Goal: Transaction & Acquisition: Purchase product/service

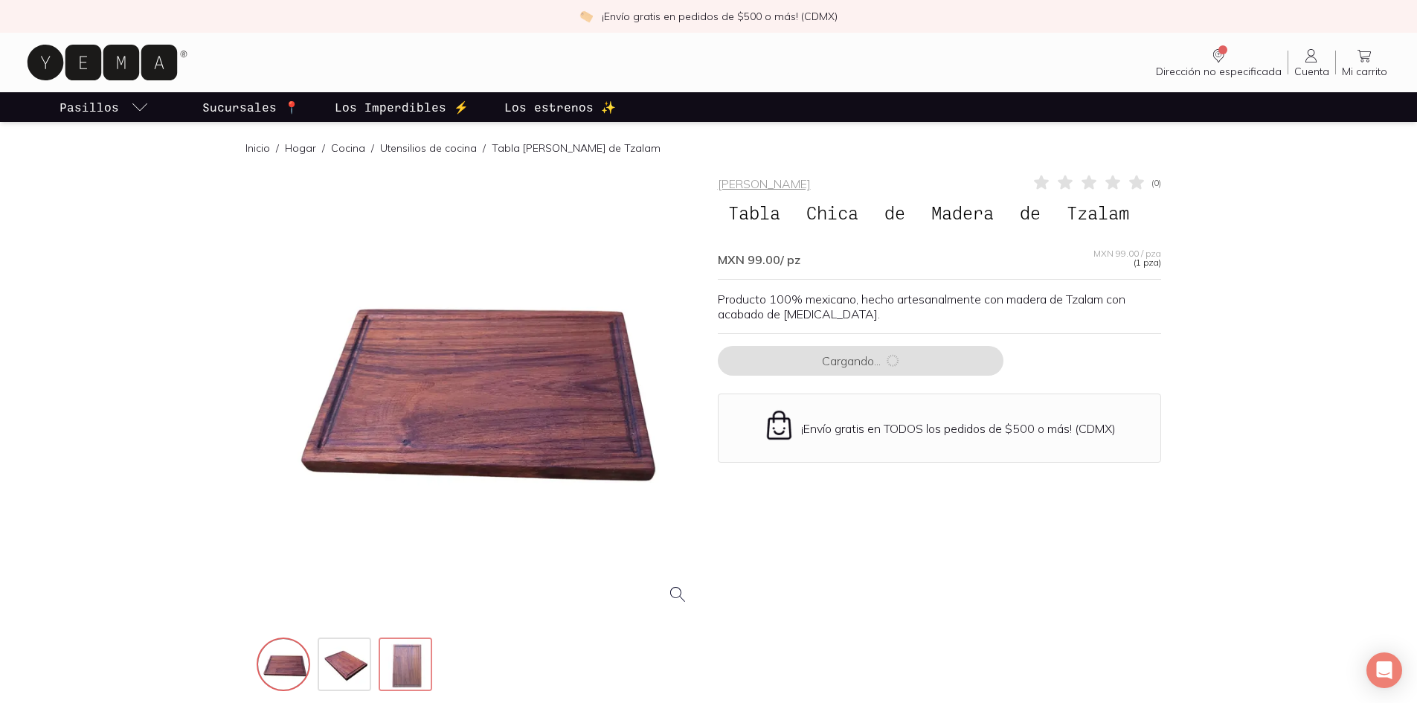
click at [415, 654] on img at bounding box center [407, 666] width 54 height 54
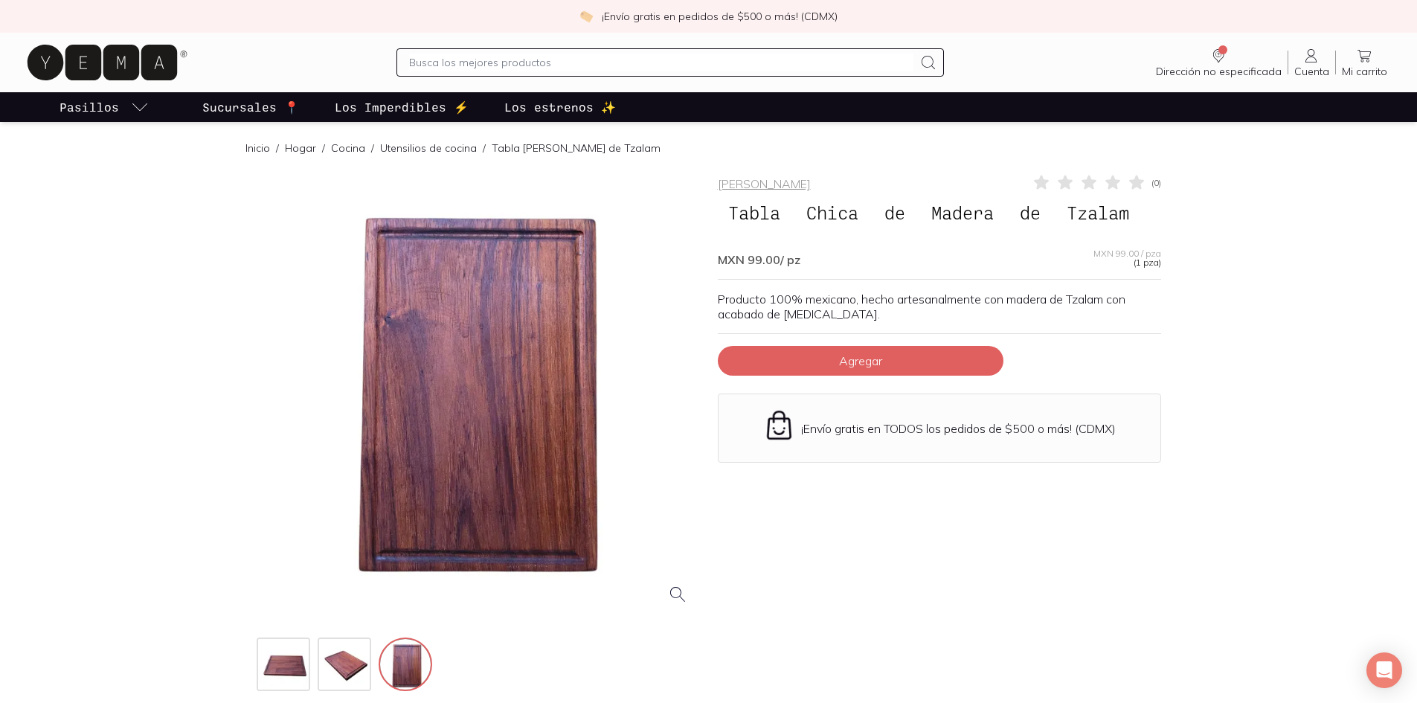
click at [374, 657] on div at bounding box center [345, 664] width 176 height 54
click at [336, 661] on img at bounding box center [346, 666] width 54 height 54
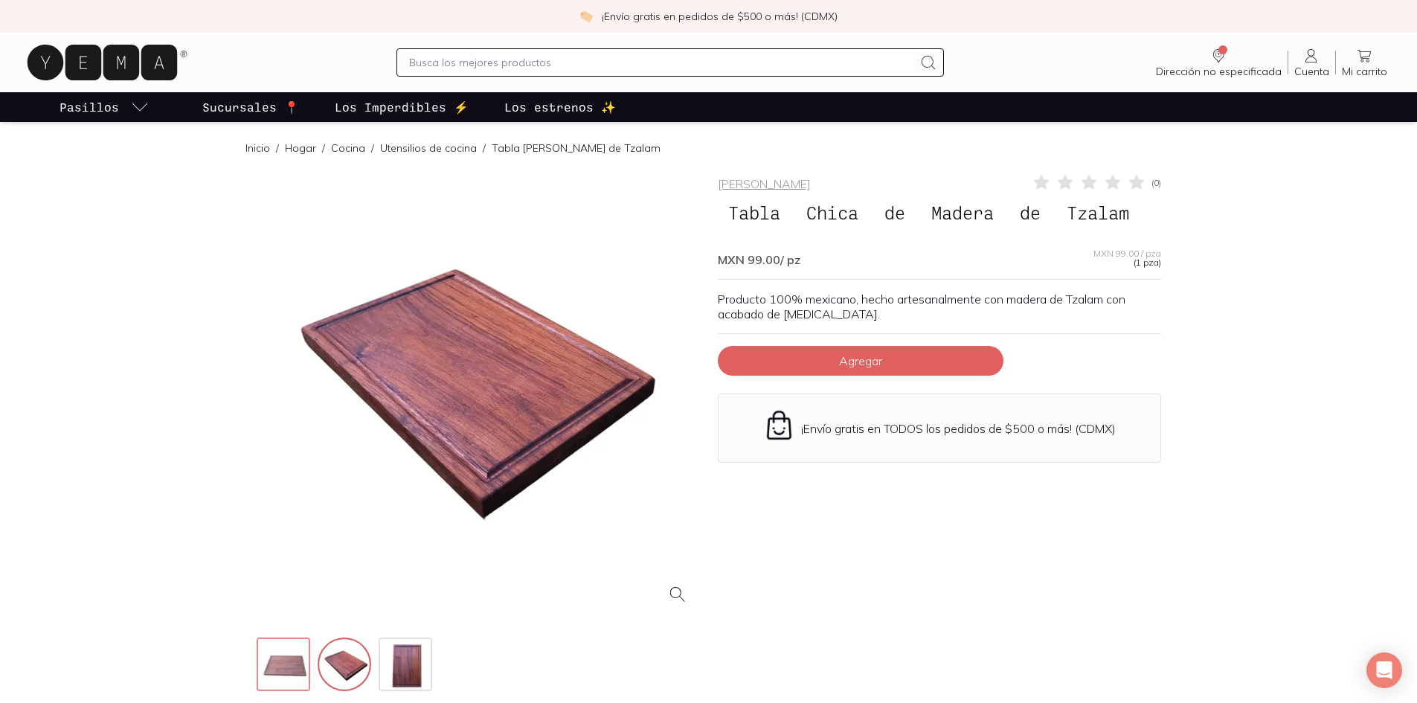
click at [292, 660] on img at bounding box center [285, 666] width 54 height 54
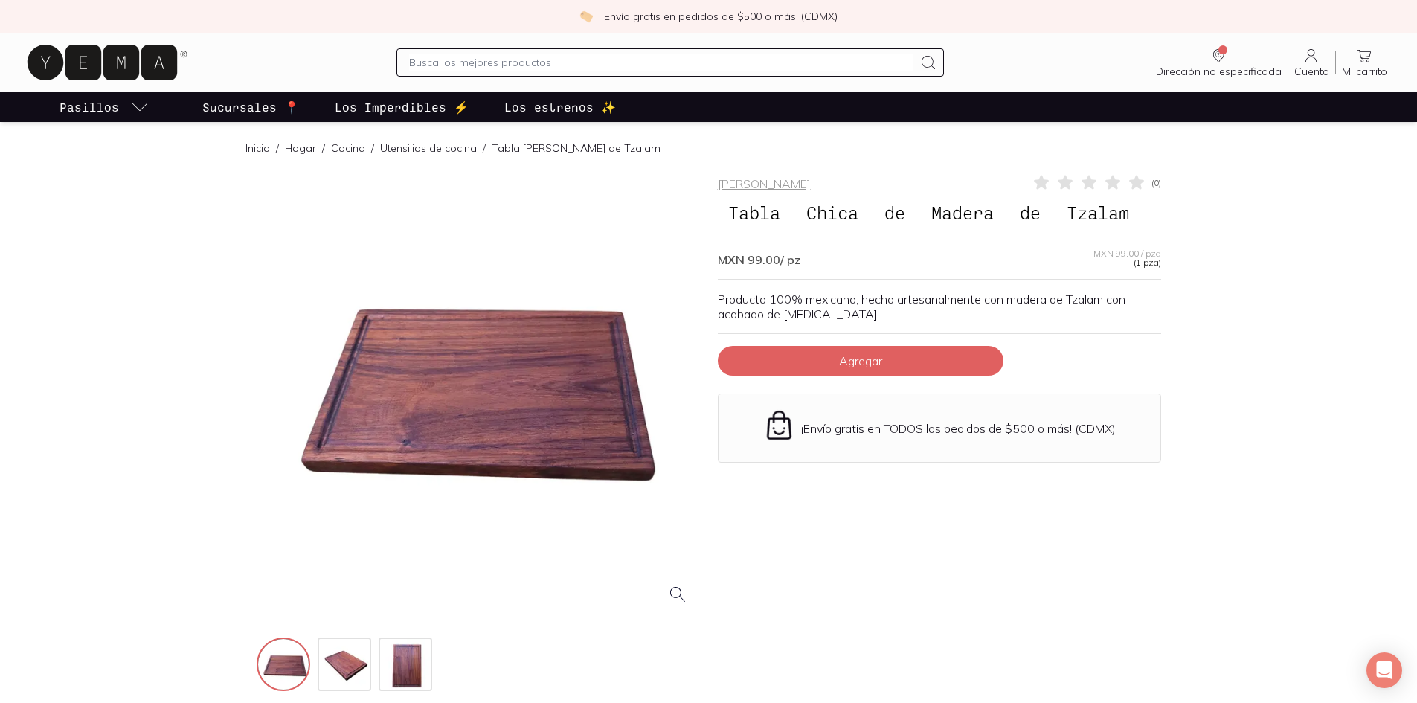
click at [451, 148] on link "Utensilios de cocina" at bounding box center [428, 147] width 97 height 13
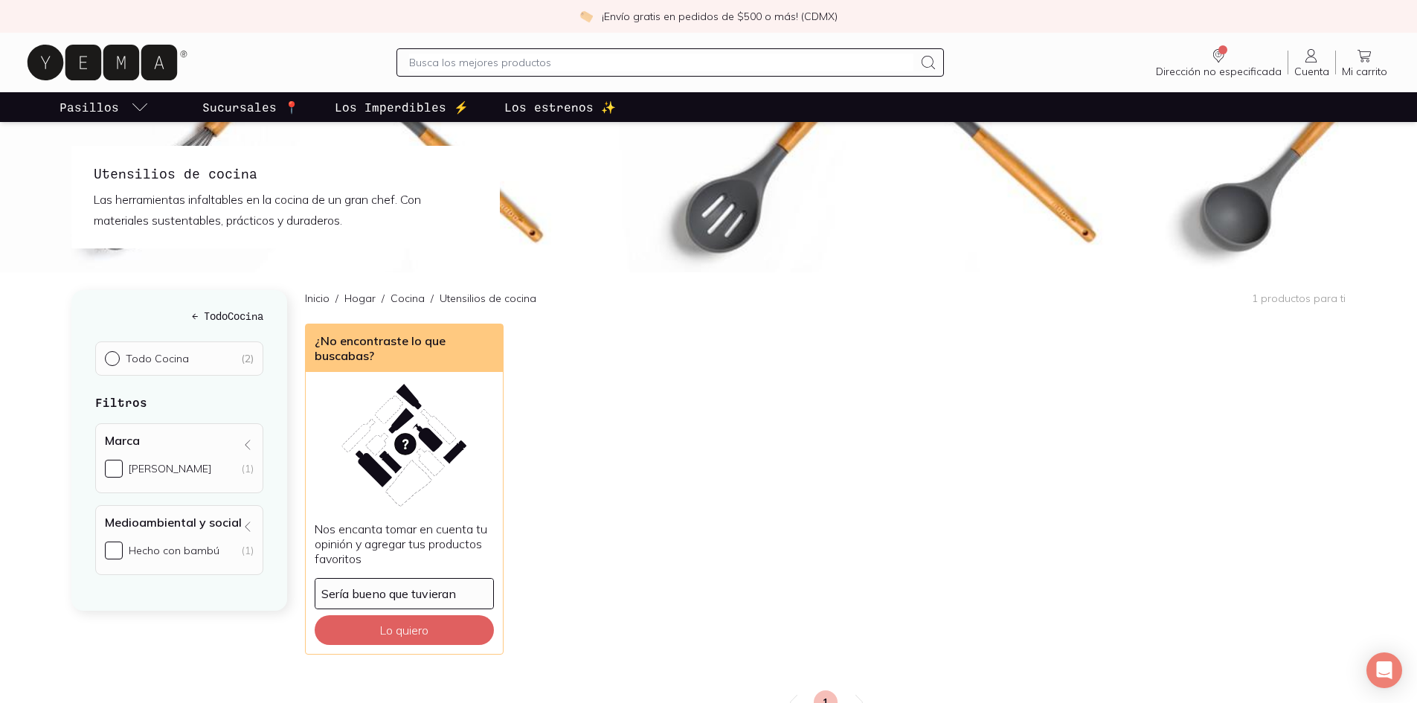
click at [450, 53] on div at bounding box center [669, 62] width 547 height 28
click at [448, 64] on input "text" at bounding box center [661, 63] width 504 height 18
type input "y"
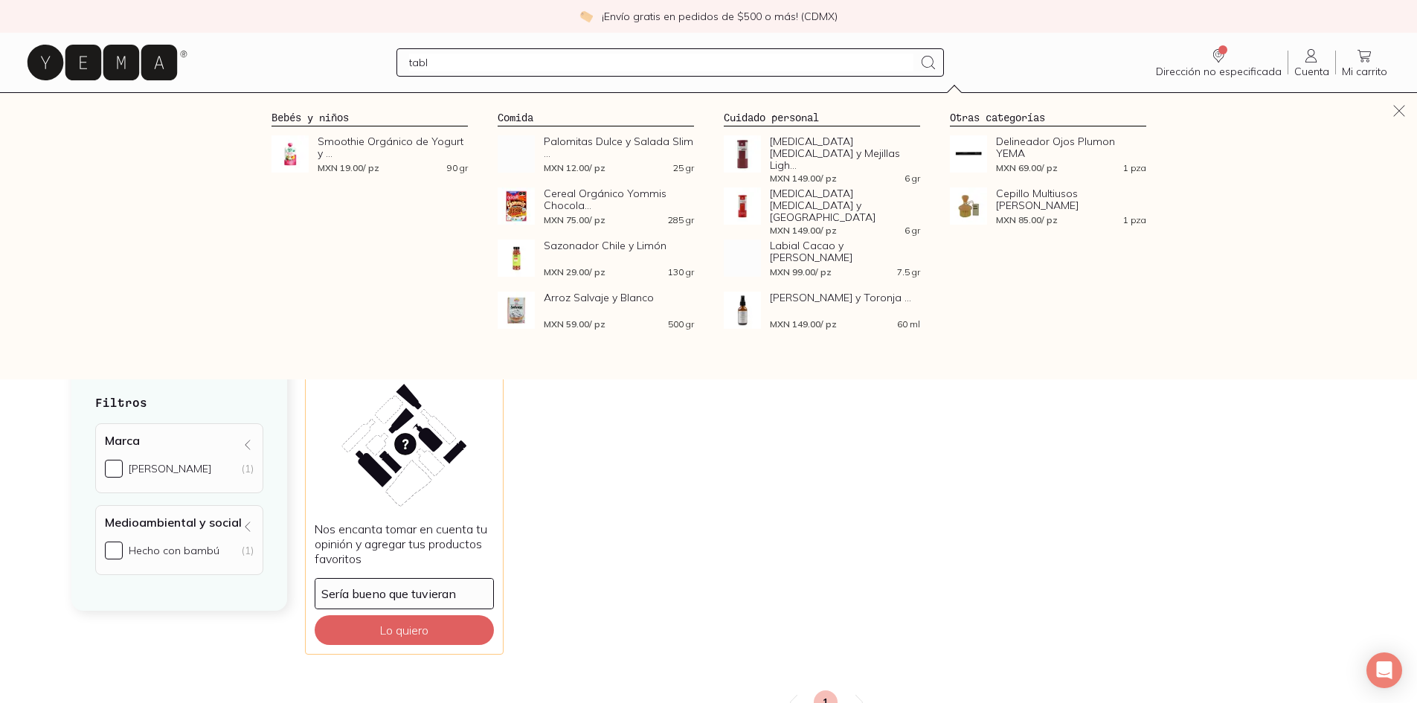
type input "tabla"
